Goal: Navigation & Orientation: Find specific page/section

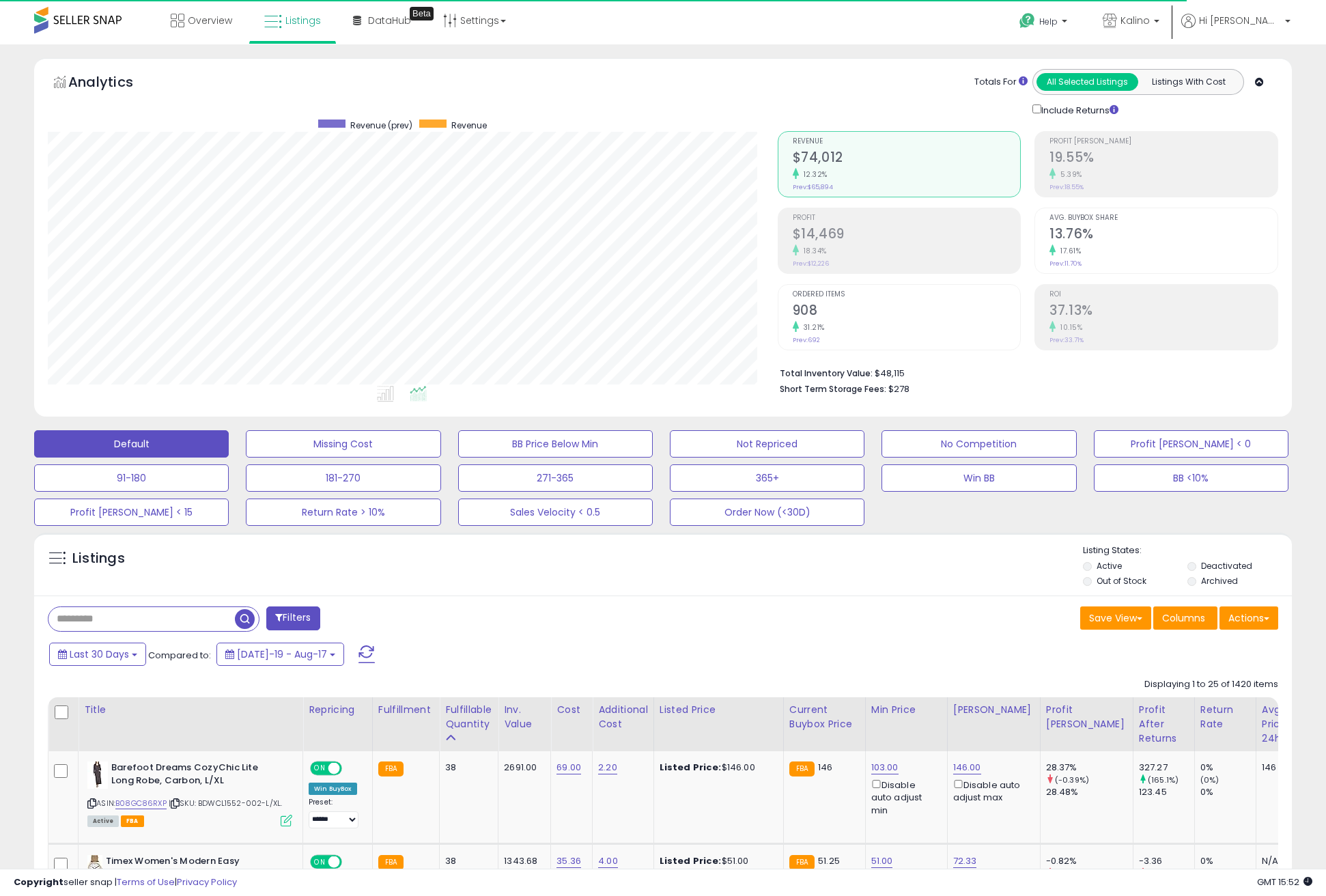
click at [887, 40] on div "Help Contact Support Search Knowledge Hub Request a Feature [GEOGRAPHIC_DATA]" at bounding box center [1086, 29] width 439 height 58
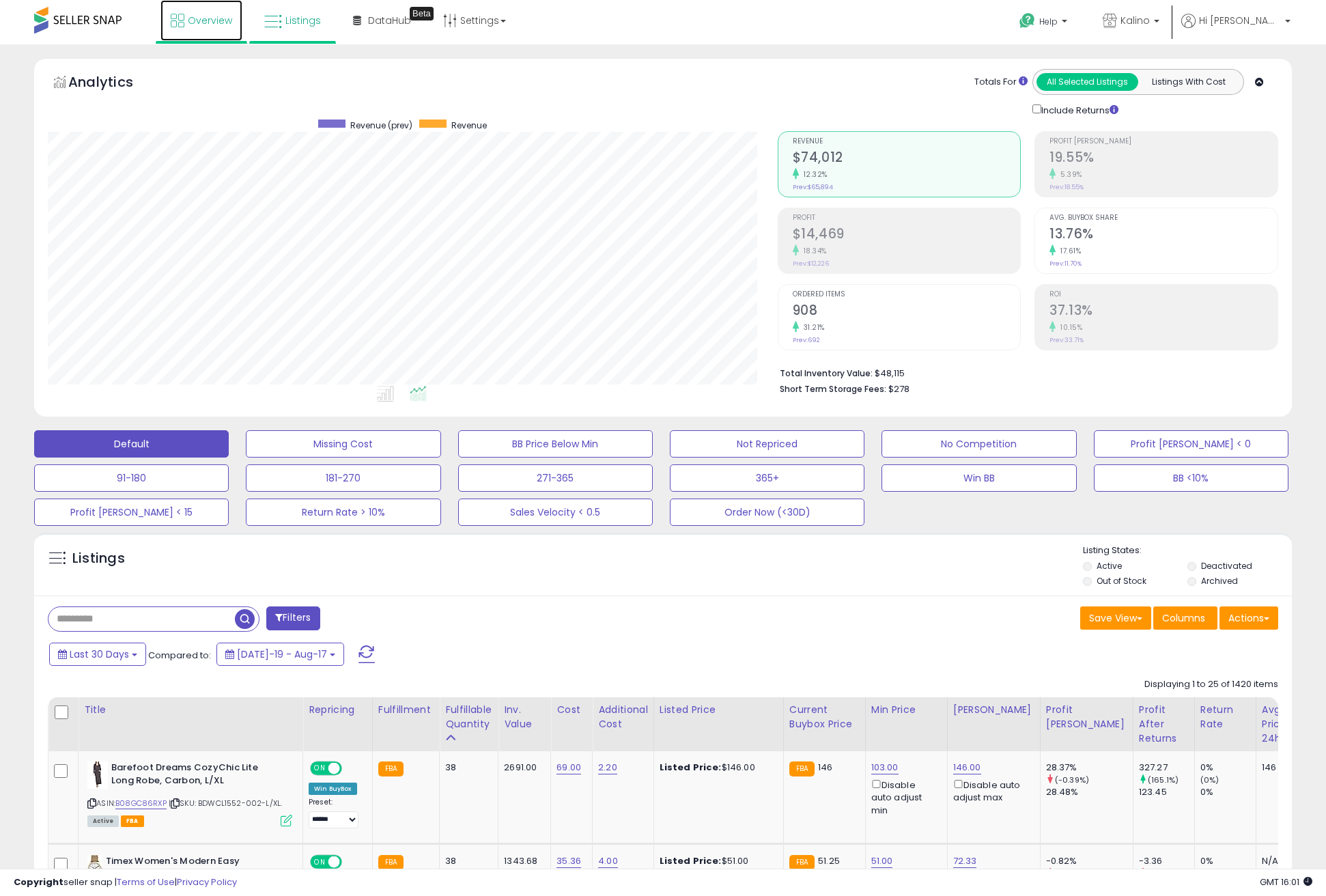
click at [220, 18] on span "Overview" at bounding box center [210, 20] width 45 height 13
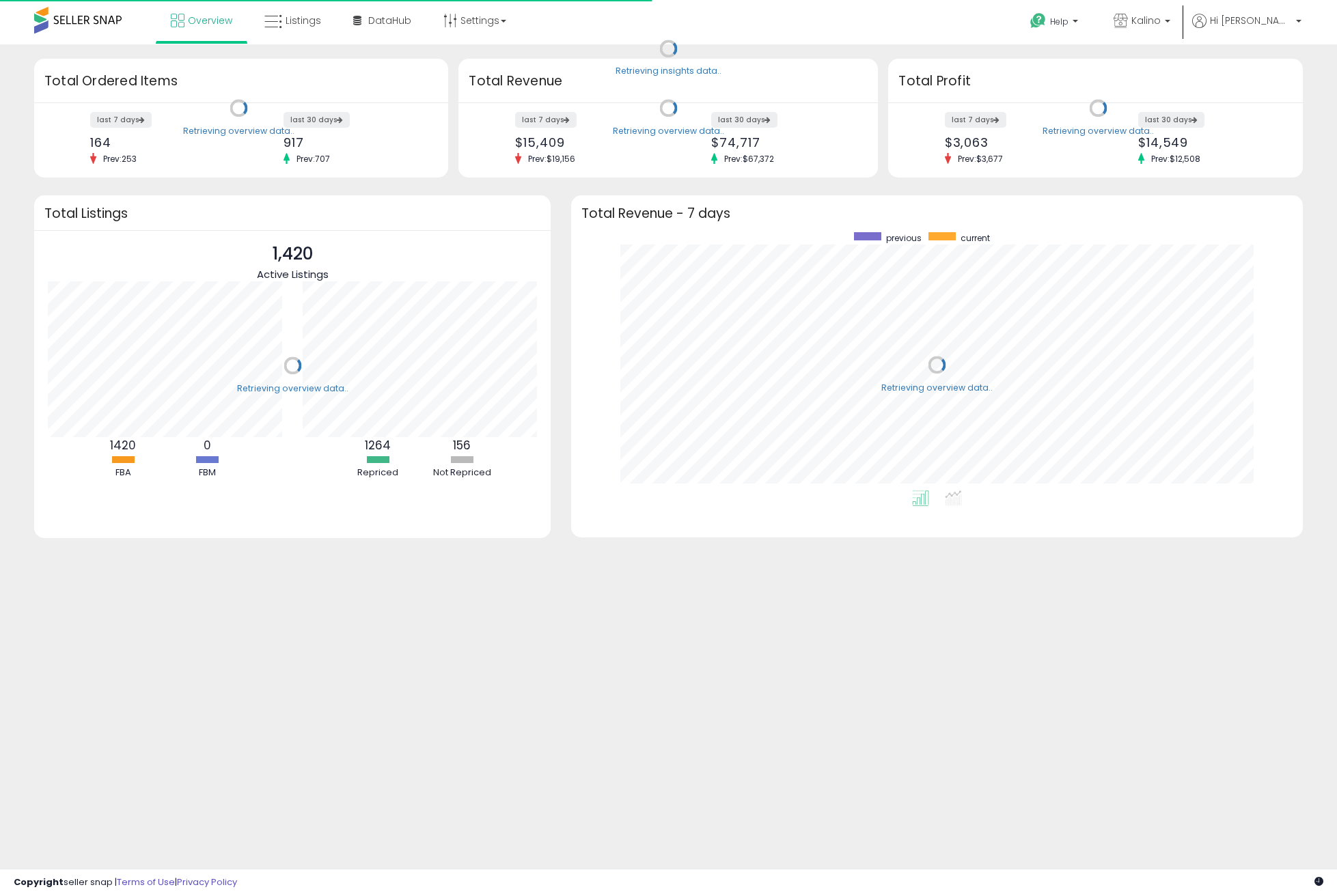
scroll to position [258, 704]
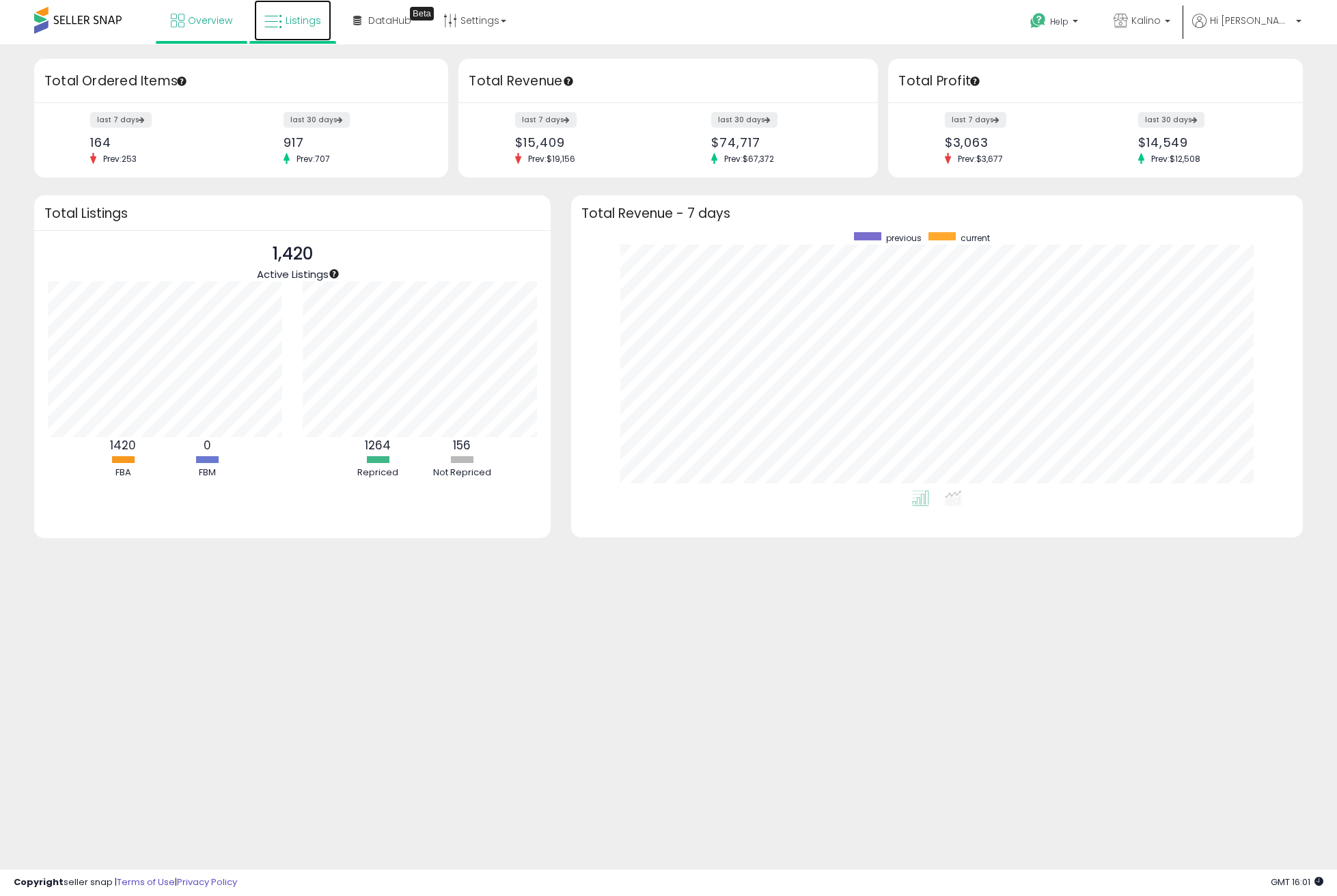
click at [321, 21] on link "Listings" at bounding box center [293, 21] width 78 height 41
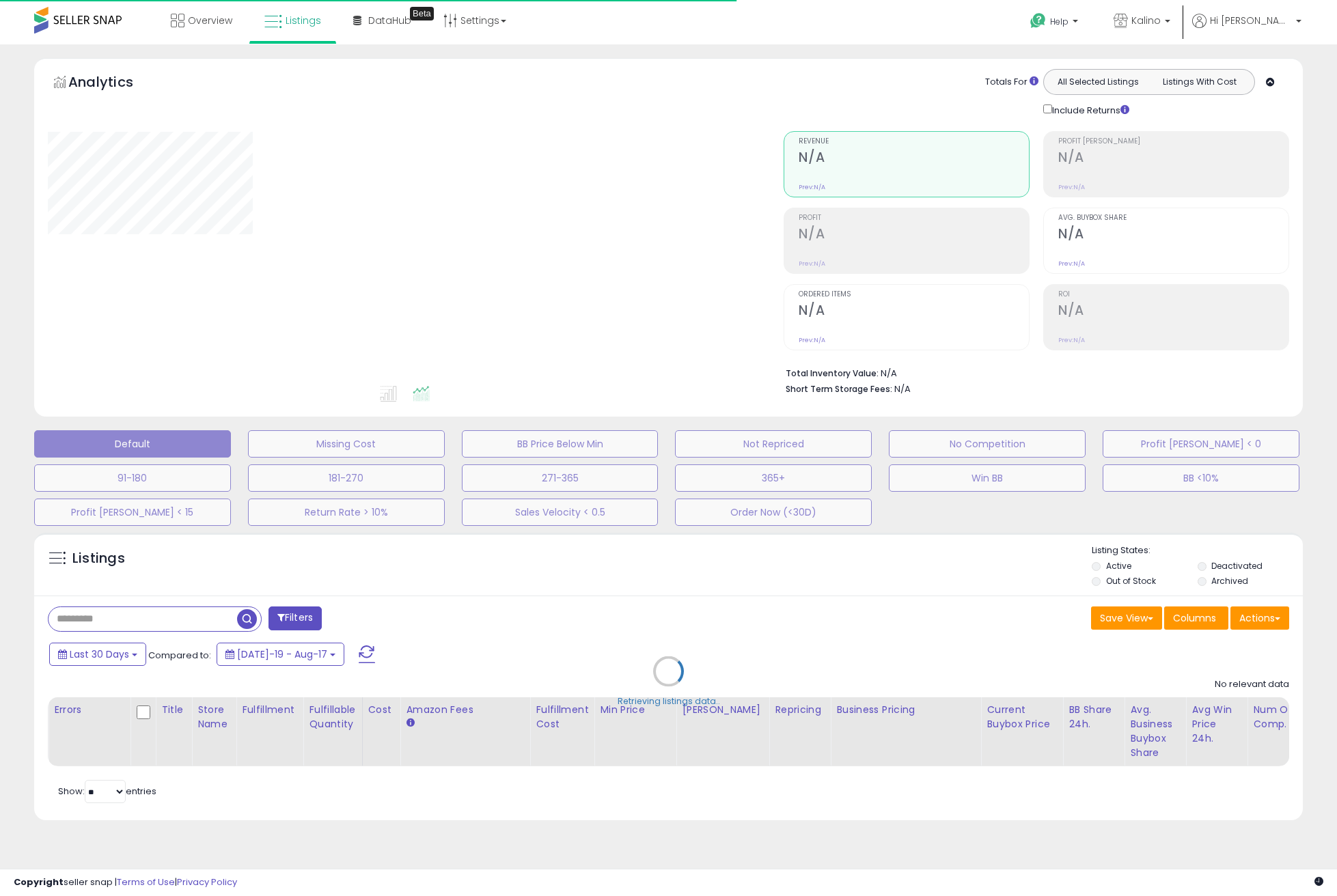
click at [777, 25] on div "Overview Listings Beta" at bounding box center [432, 29] width 884 height 58
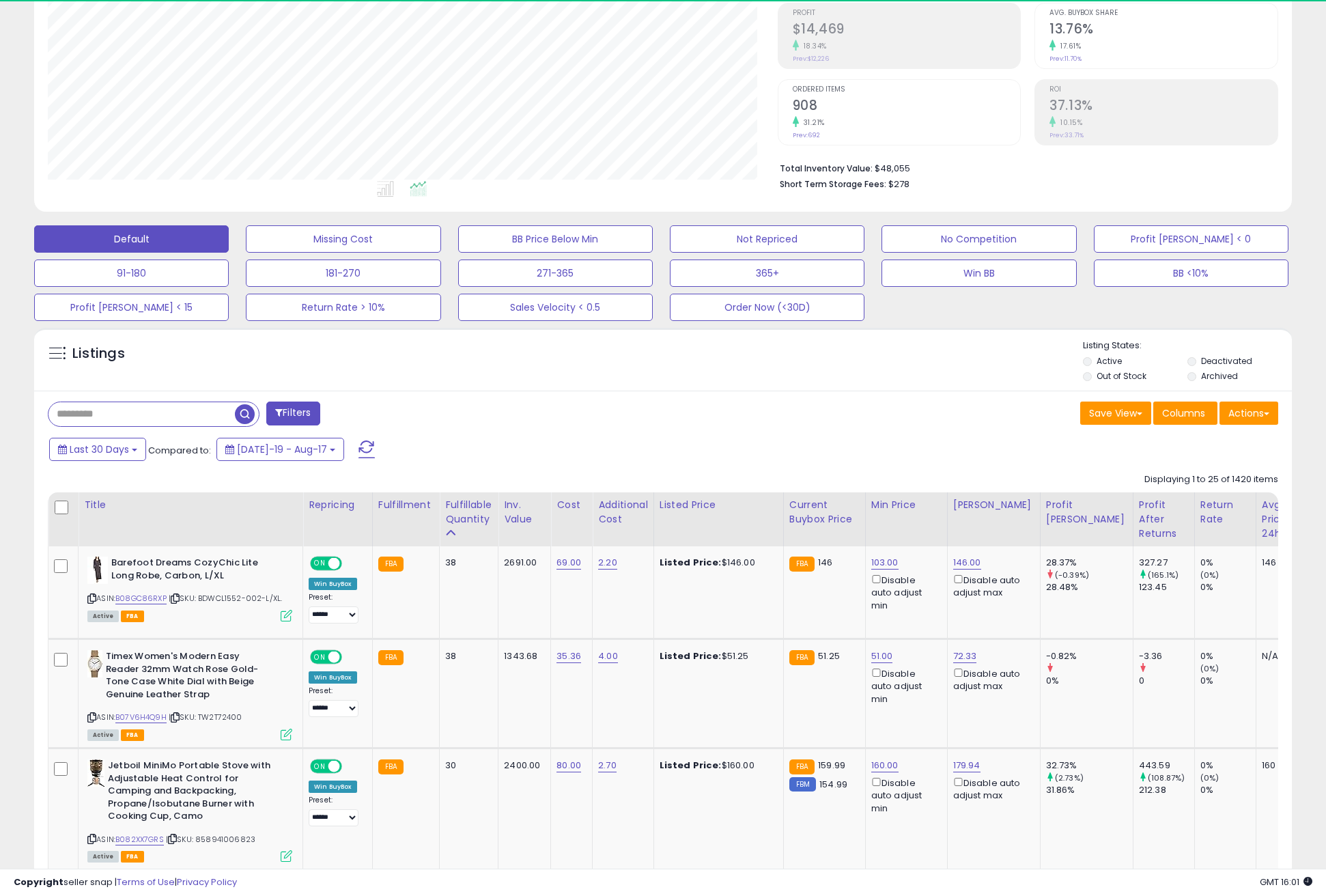
scroll to position [280, 729]
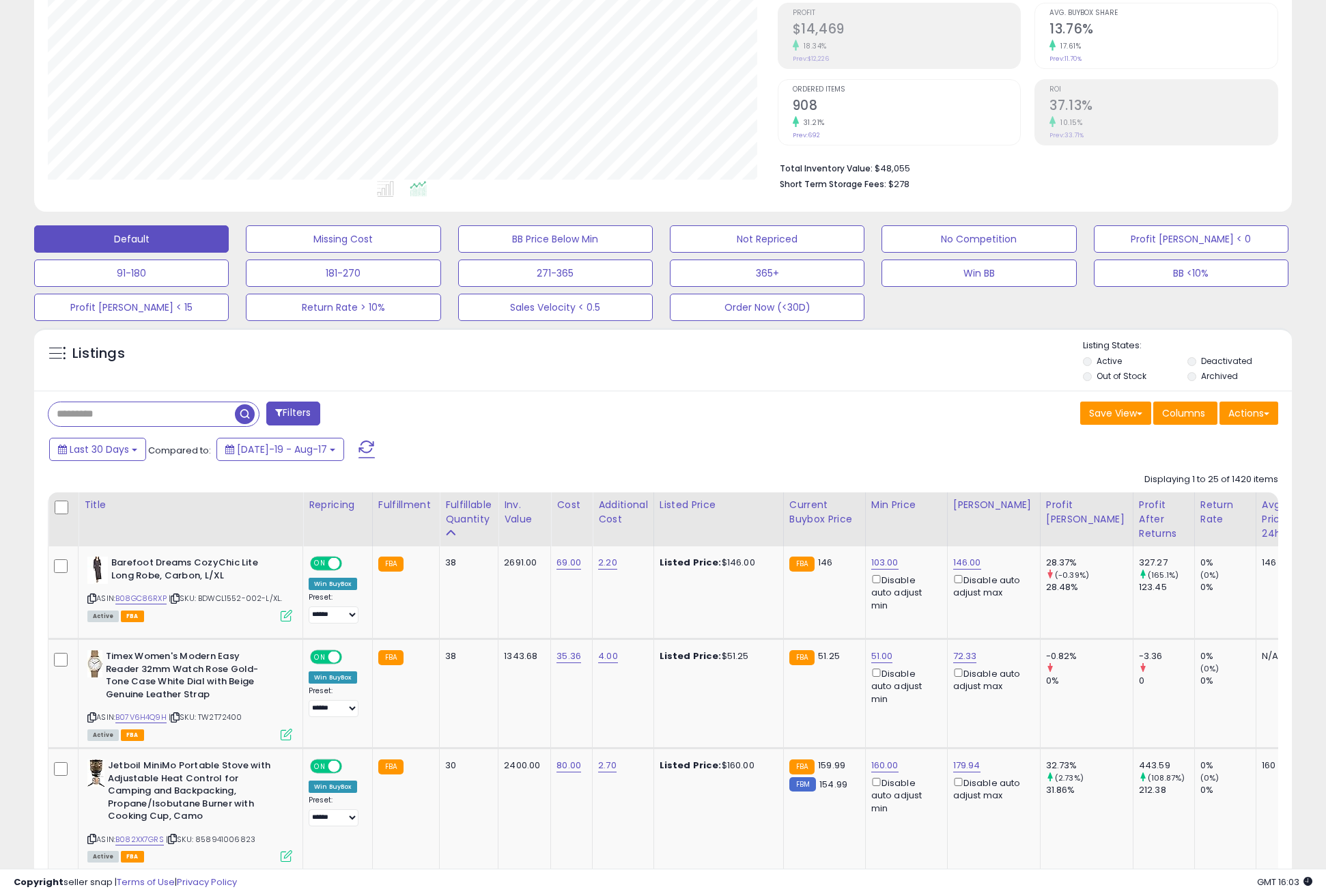
click at [742, 366] on div "Listings" at bounding box center [663, 363] width 1257 height 46
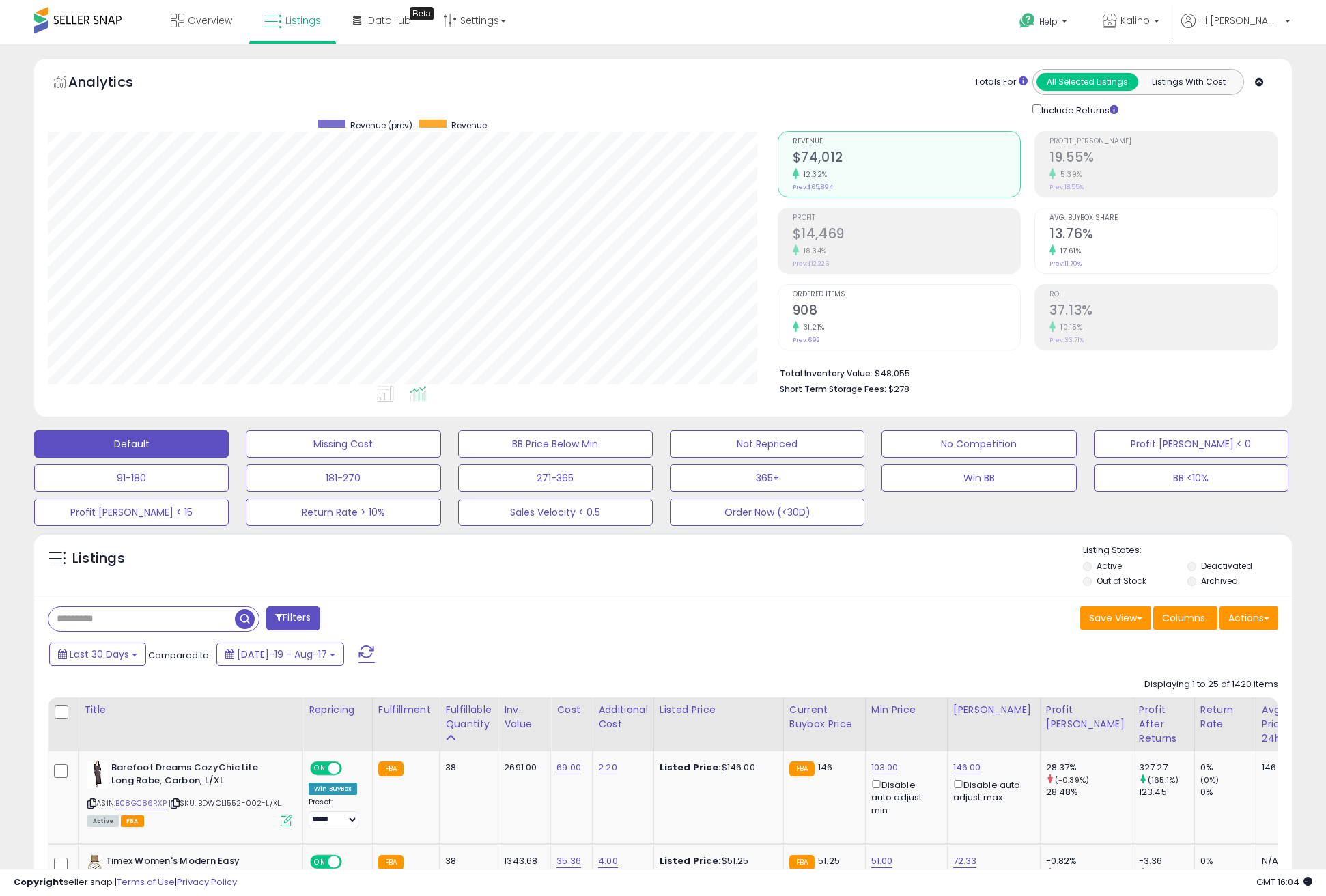
click at [1298, 107] on div "Include Returns" at bounding box center [1175, 110] width 308 height 16
click at [189, 28] on link "Overview" at bounding box center [202, 21] width 82 height 41
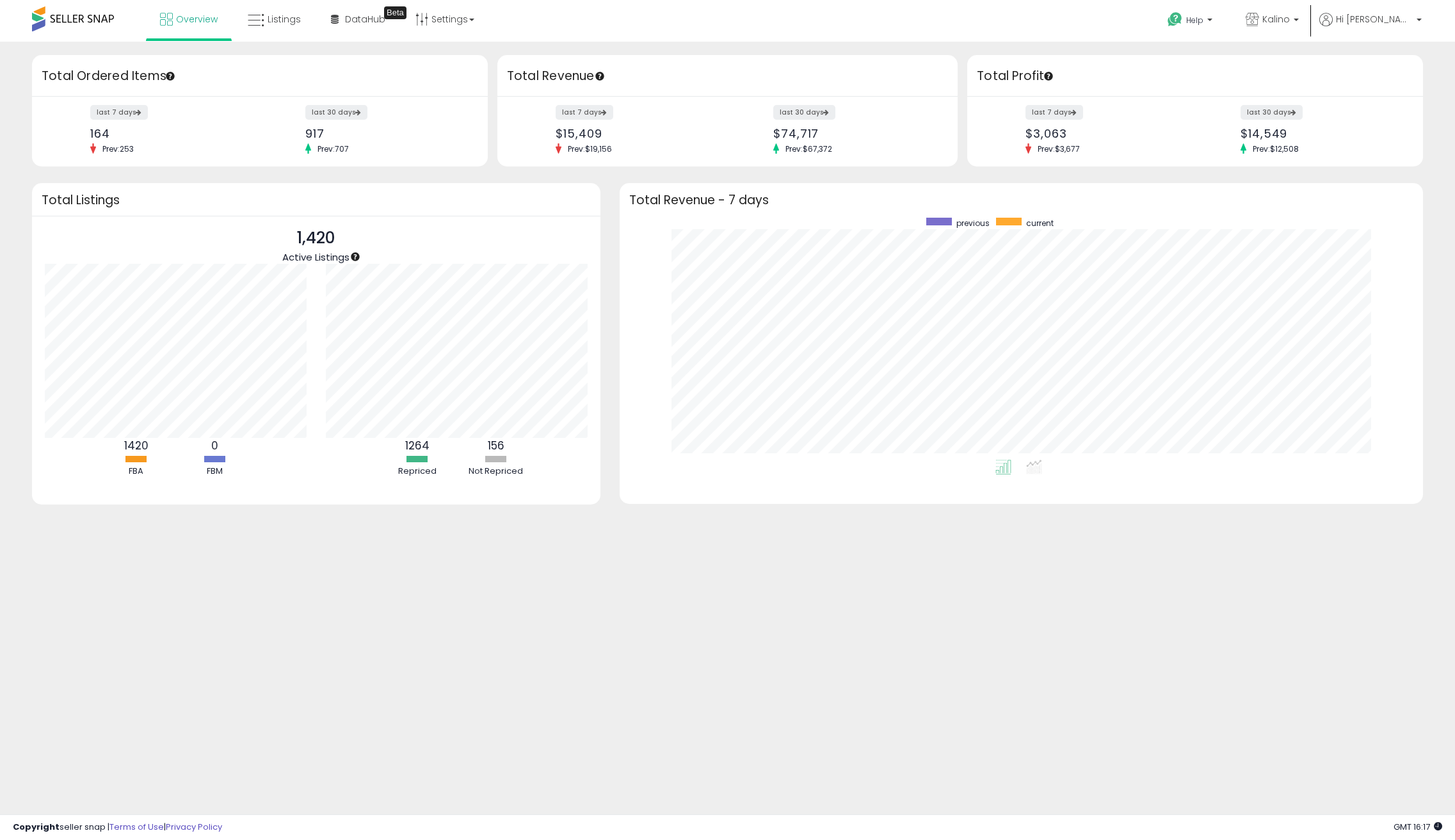
click at [642, 578] on body "Unable to login Retrieving listings data.. has not yet accepted the Terms of Us…" at bounding box center [728, 420] width 1455 height 840
click at [286, 23] on span "Listings" at bounding box center [284, 18] width 33 height 13
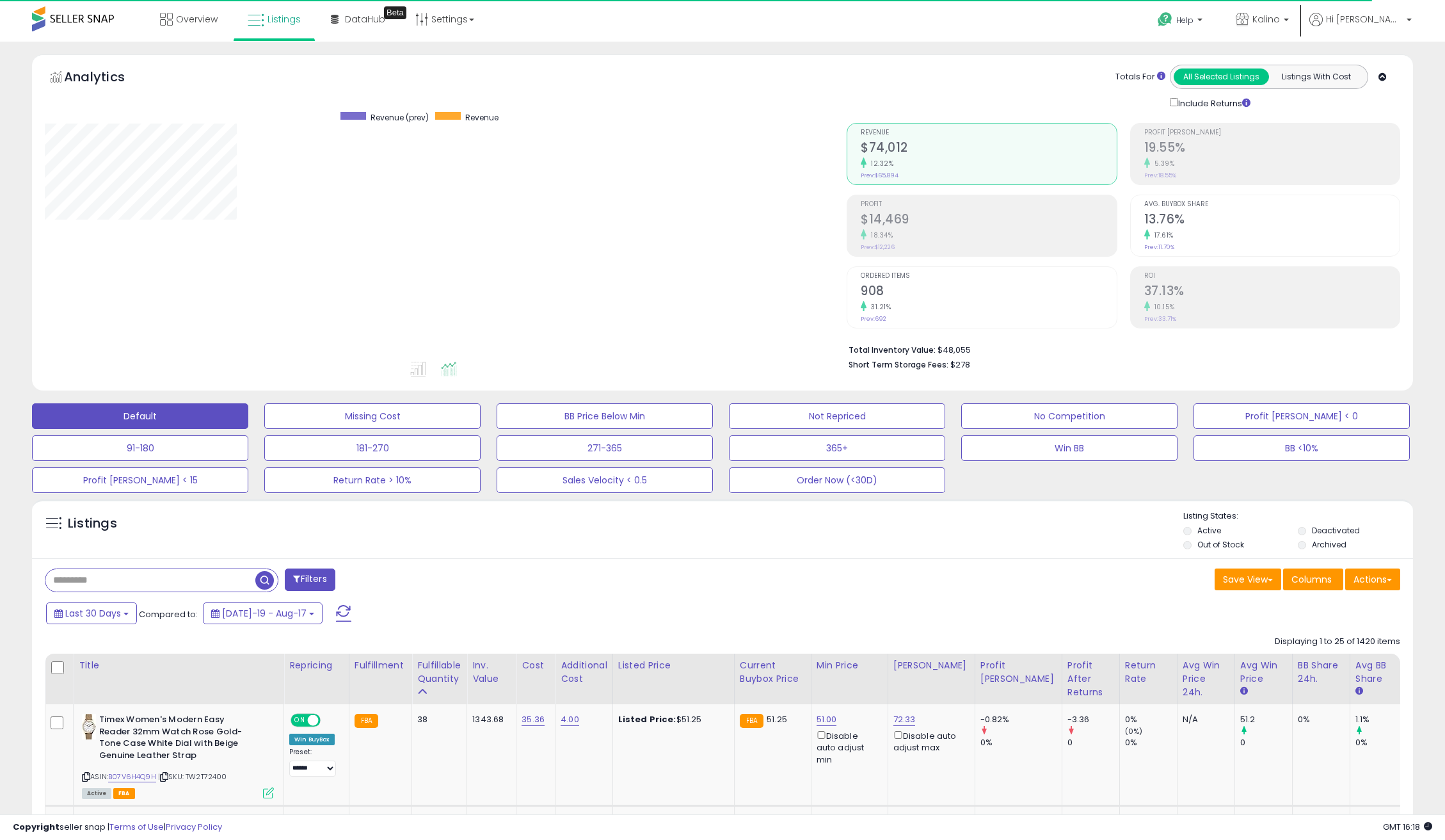
scroll to position [262, 801]
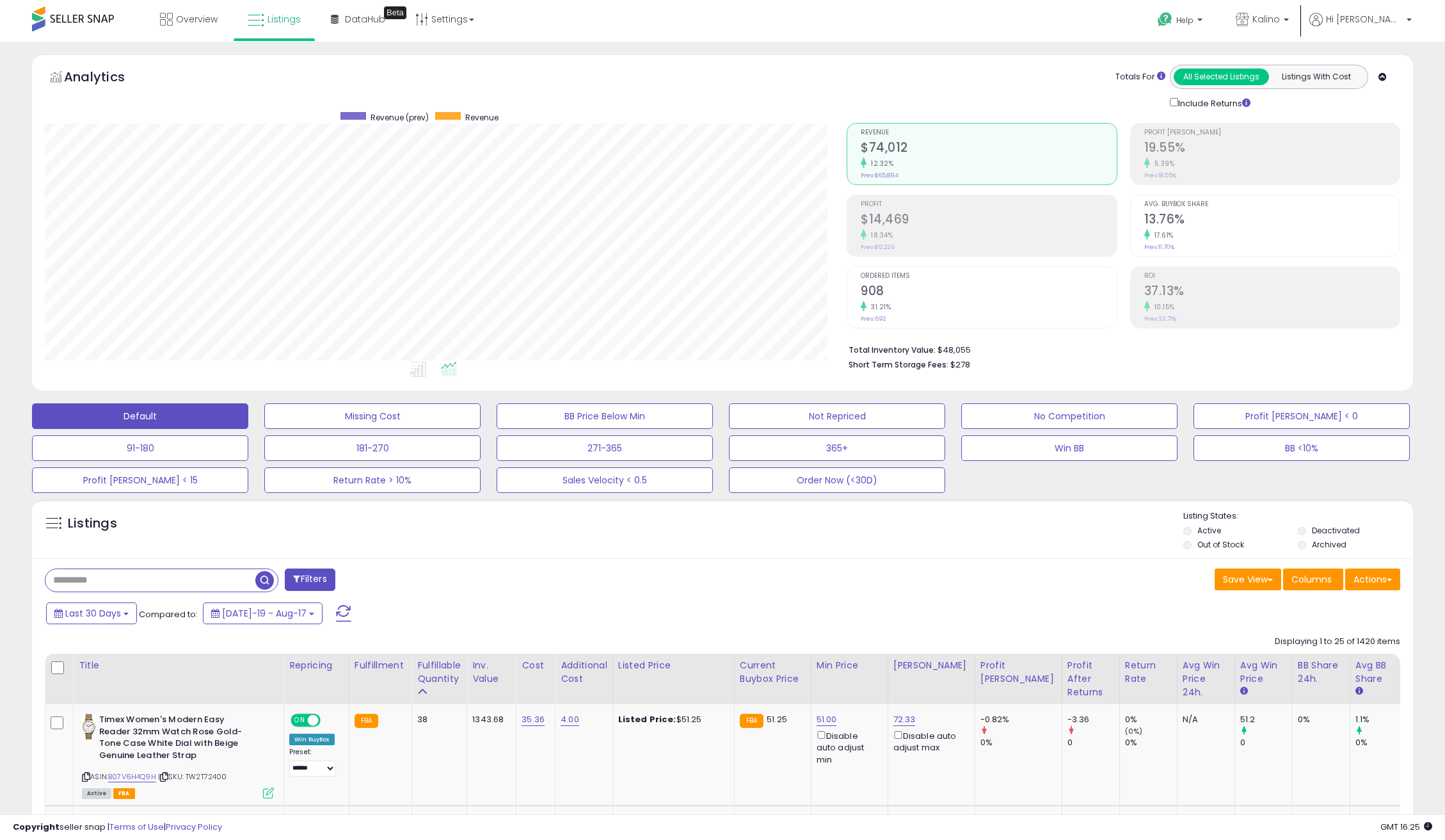
click at [1090, 41] on div "Help Contact Support Search Knowledge Hub Request a Feature Kalino" at bounding box center [1186, 27] width 479 height 54
